Goal: Information Seeking & Learning: Learn about a topic

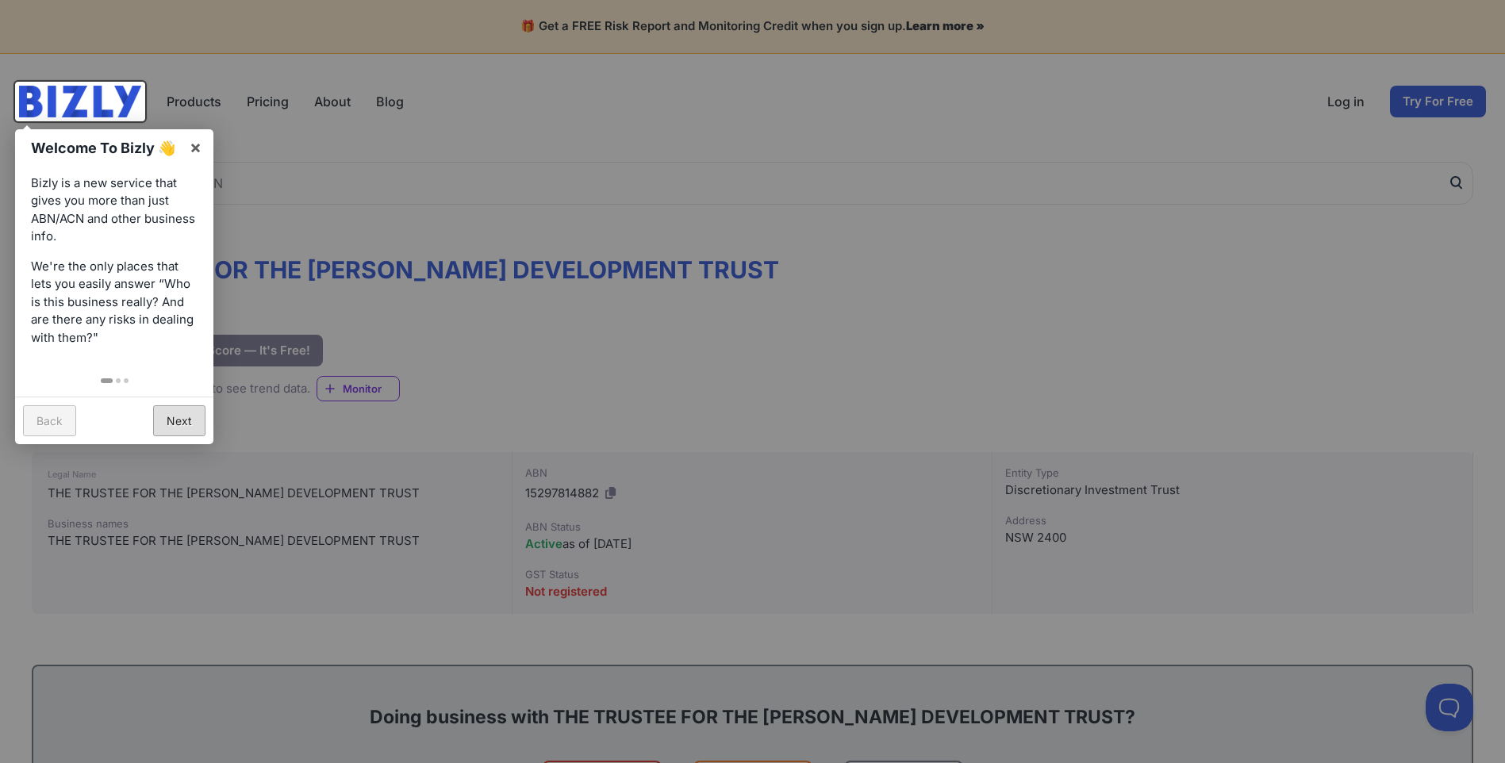
click at [185, 416] on link "Next" at bounding box center [179, 420] width 52 height 31
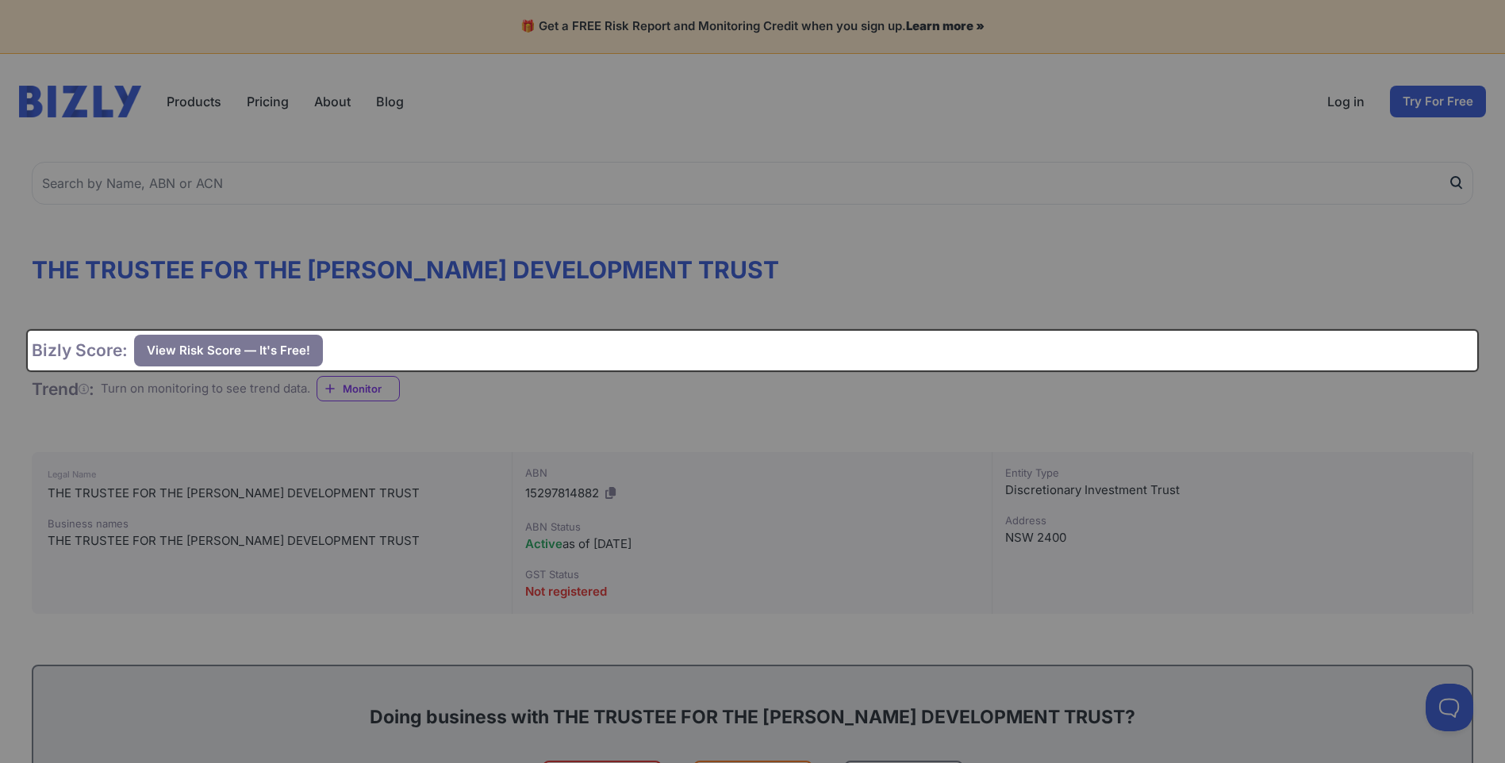
click at [185, 416] on div at bounding box center [752, 381] width 1505 height 763
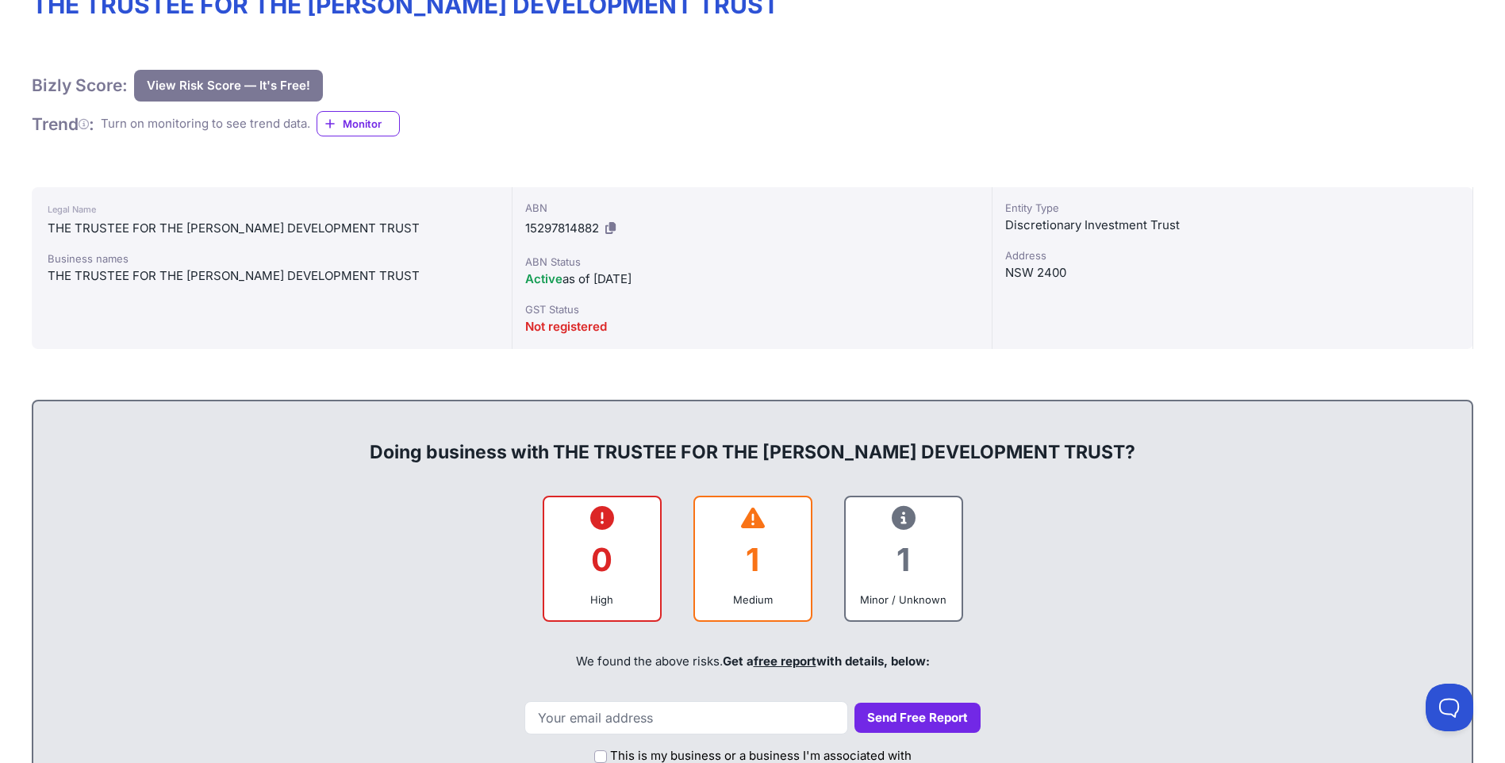
scroll to position [397, 0]
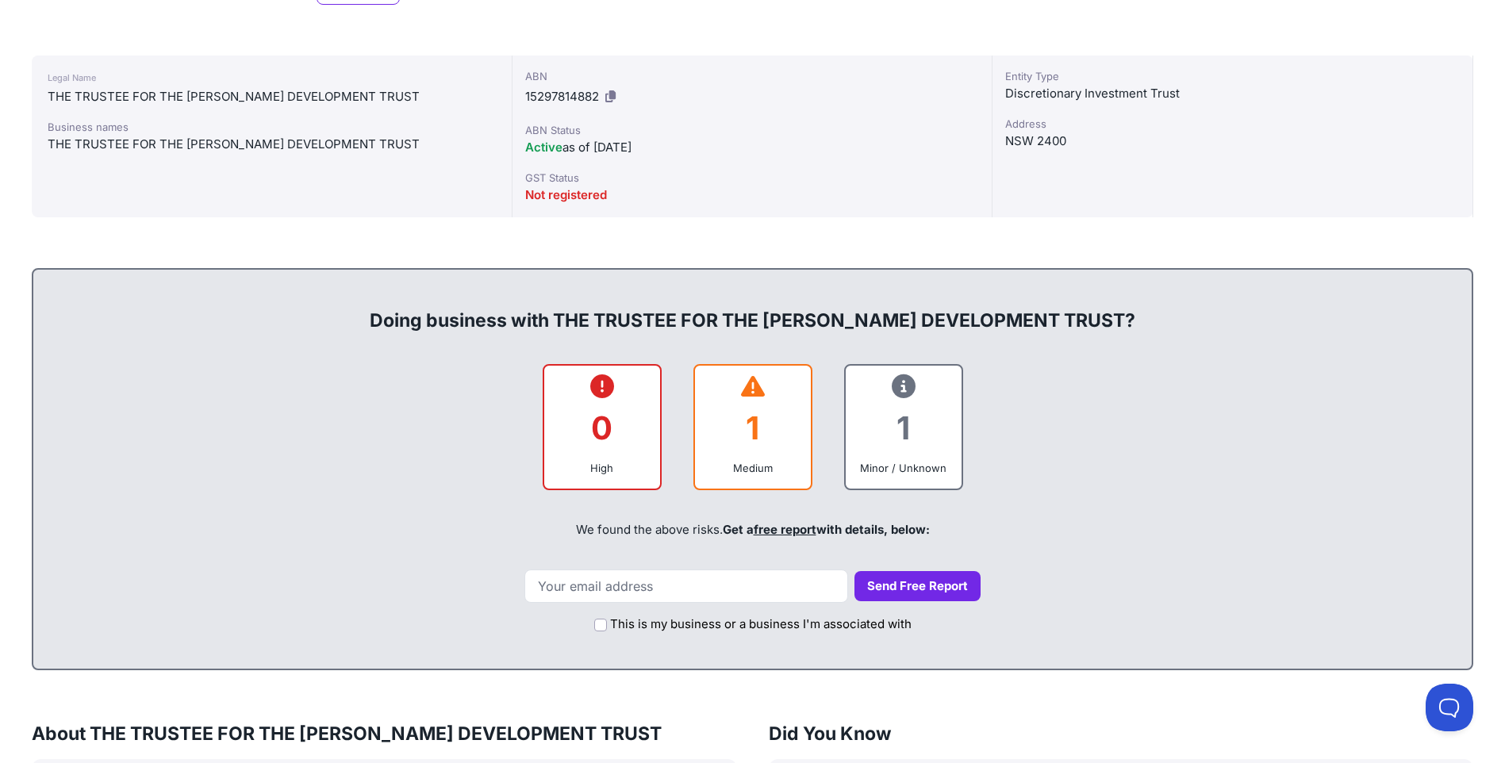
drag, startPoint x: 356, startPoint y: 322, endPoint x: 1291, endPoint y: 314, distance: 934.8
click at [1291, 314] on div "Doing business with THE TRUSTEE FOR THE [PERSON_NAME] DEVELOPMENT TRUST?" at bounding box center [752, 307] width 1407 height 51
drag, startPoint x: 1291, startPoint y: 314, endPoint x: 1193, endPoint y: 407, distance: 134.7
click at [1193, 407] on div "0 High 1 Medium 1 Minor / Unknown" at bounding box center [752, 427] width 1407 height 127
click at [893, 446] on div "1" at bounding box center [904, 428] width 90 height 64
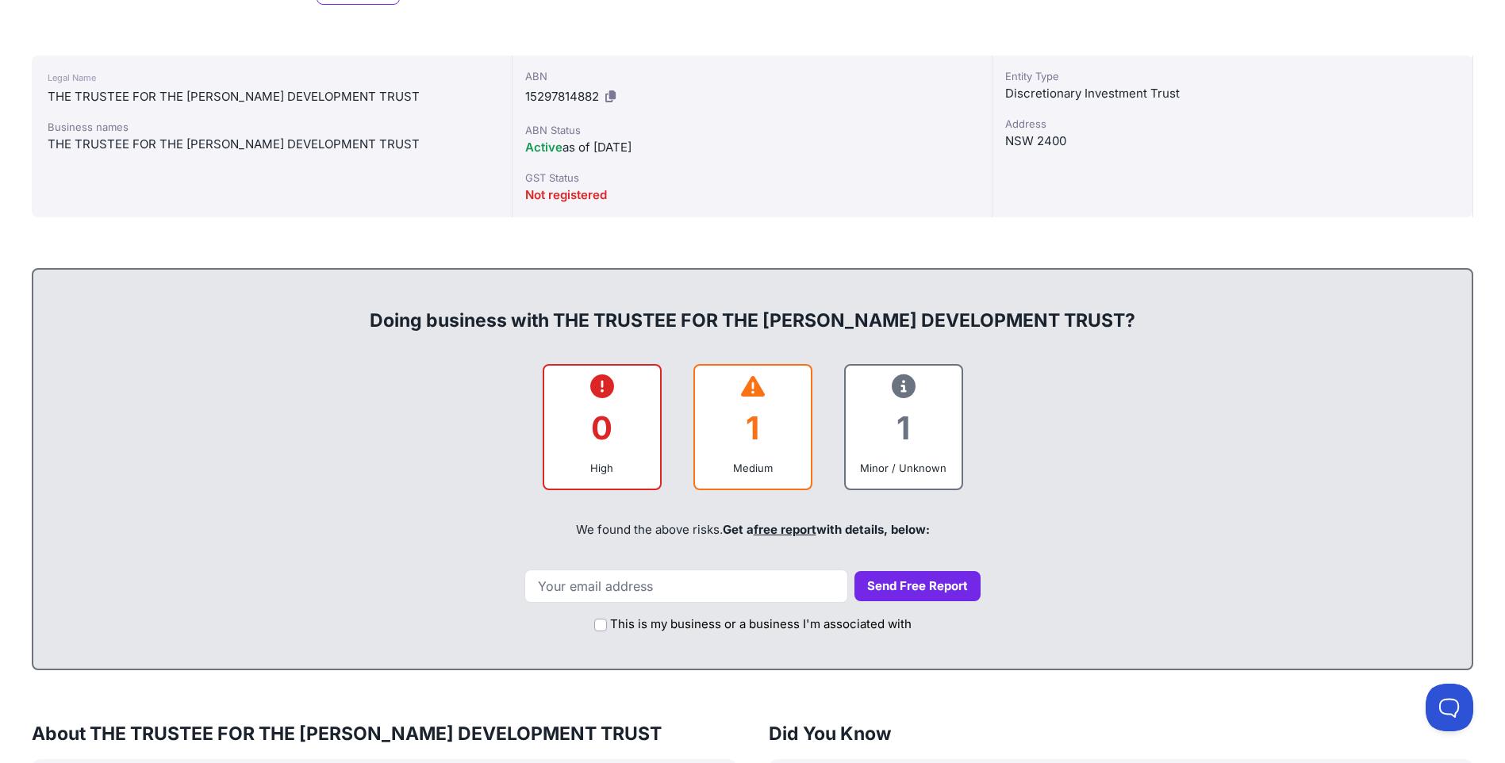
click at [905, 387] on icon at bounding box center [904, 386] width 24 height 1
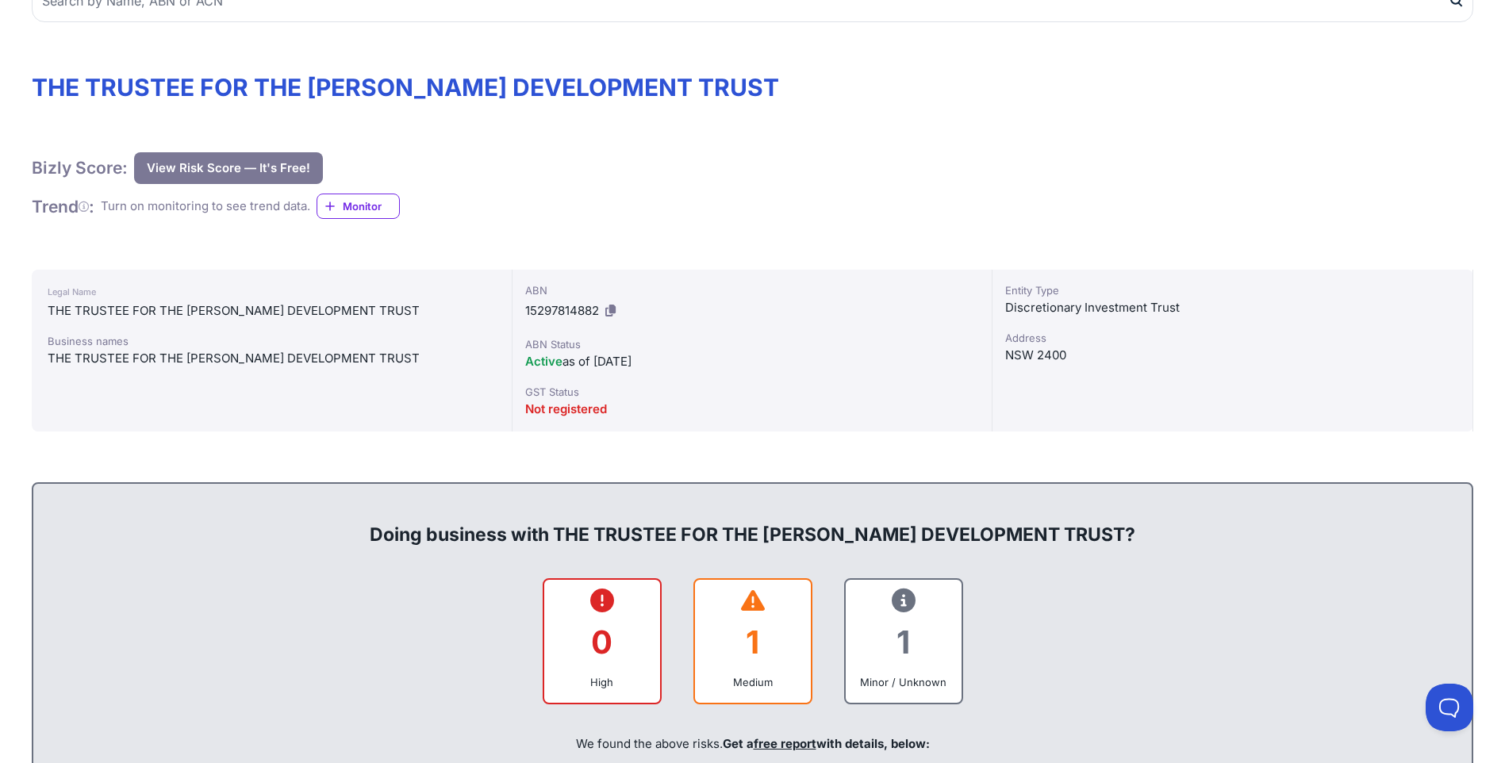
scroll to position [0, 0]
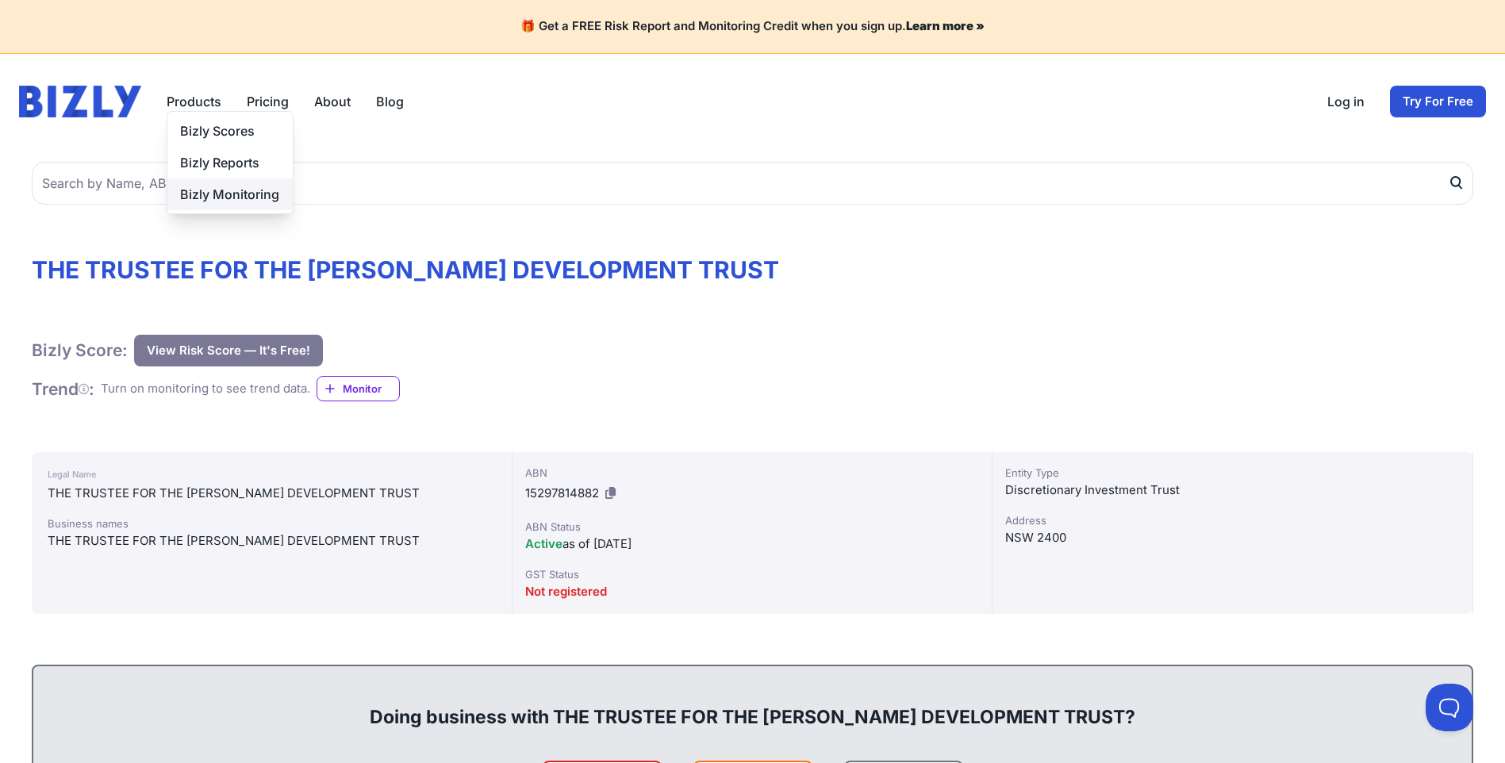
click at [218, 193] on link "Bizly Monitoring" at bounding box center [229, 195] width 125 height 32
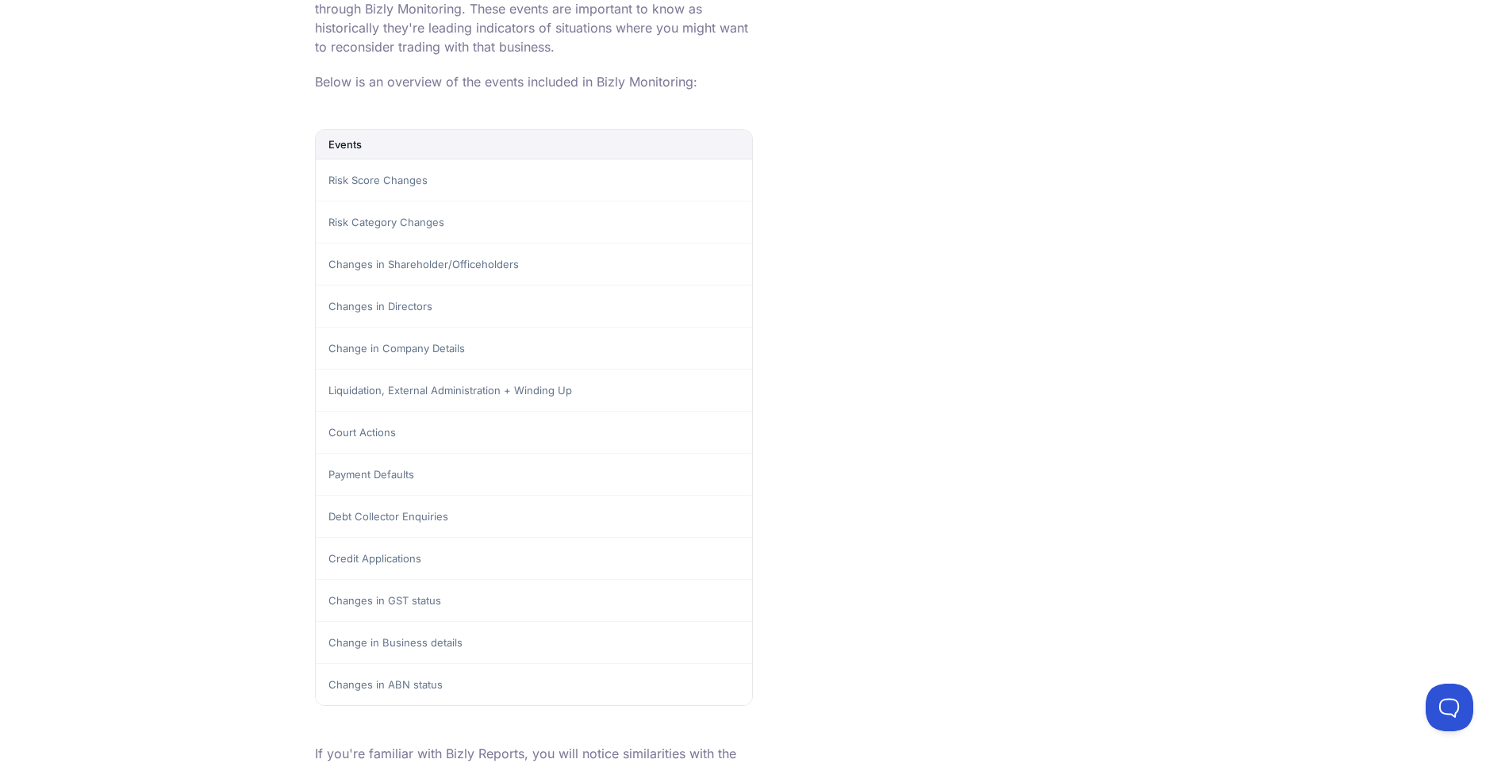
scroll to position [1587, 0]
